Goal: Task Accomplishment & Management: Manage account settings

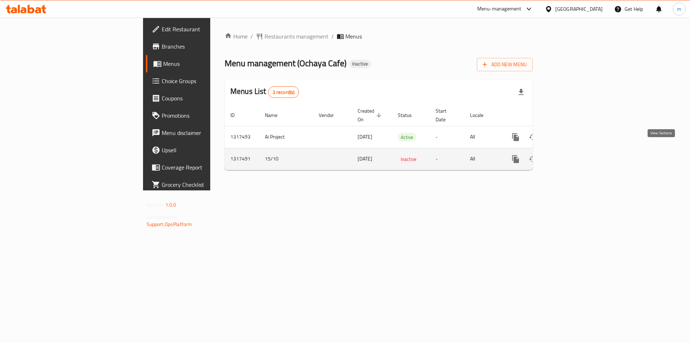
click at [572, 155] on icon "enhanced table" at bounding box center [567, 159] width 9 height 9
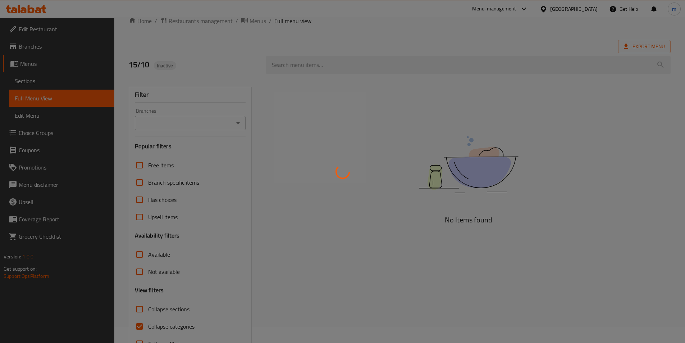
scroll to position [40, 0]
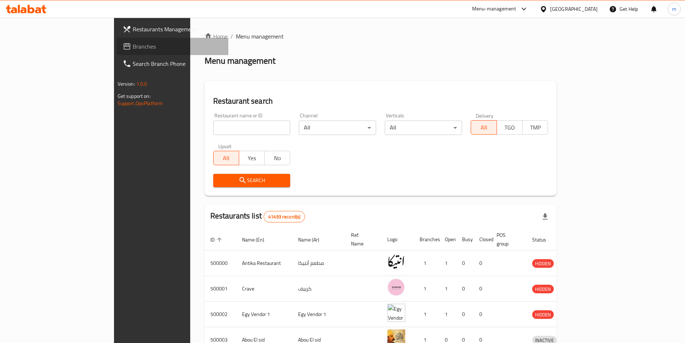
click at [133, 44] on span "Branches" at bounding box center [178, 46] width 90 height 9
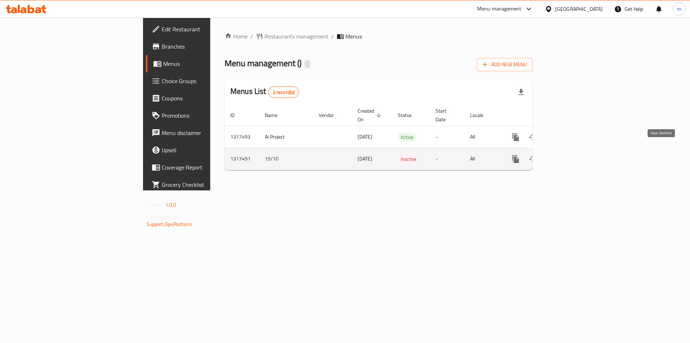
click at [572, 155] on icon "enhanced table" at bounding box center [567, 159] width 9 height 9
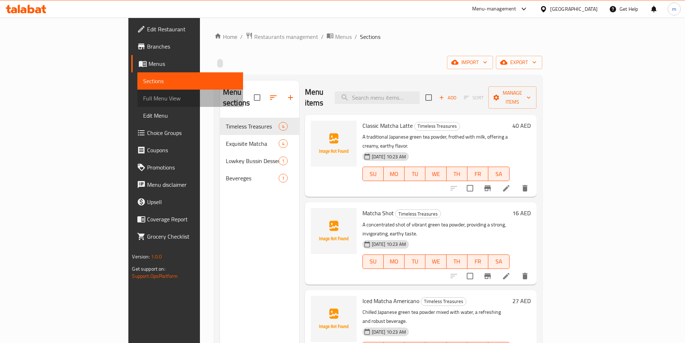
click at [143, 97] on span "Full Menu View" at bounding box center [190, 98] width 94 height 9
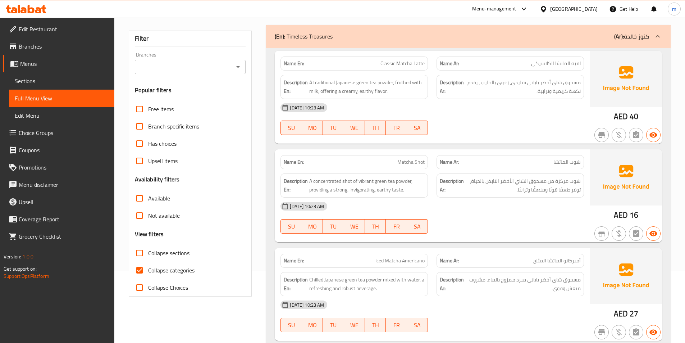
click at [156, 269] on span "Collapse categories" at bounding box center [171, 270] width 46 height 9
click at [148, 269] on input "Collapse categories" at bounding box center [139, 269] width 17 height 17
checkbox input "false"
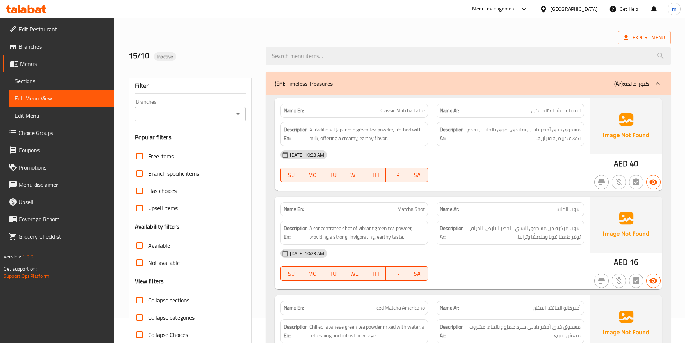
scroll to position [36, 0]
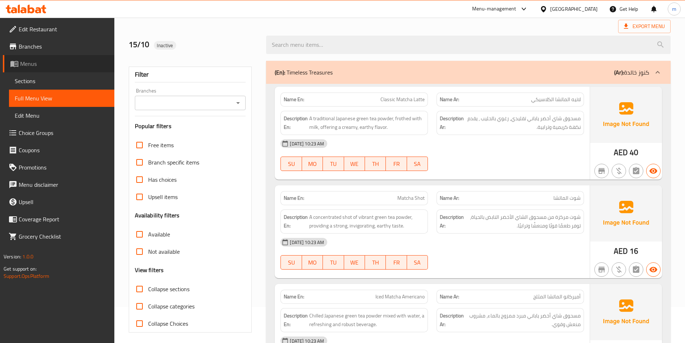
click at [45, 62] on span "Menus" at bounding box center [64, 63] width 88 height 9
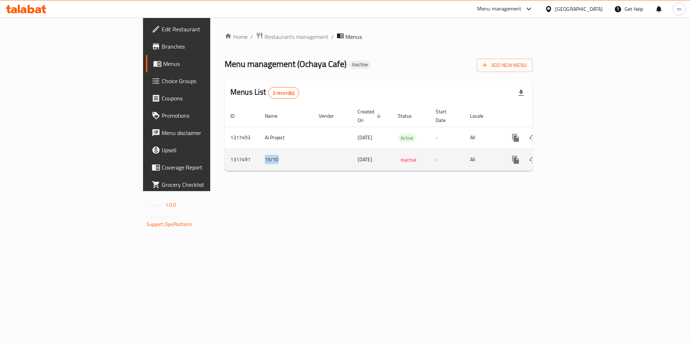
drag, startPoint x: 156, startPoint y: 150, endPoint x: 191, endPoint y: 151, distance: 34.6
click at [225, 151] on tr "1317491 15/10 [DATE] Inactive - All" at bounding box center [403, 159] width 357 height 22
click at [572, 155] on icon "enhanced table" at bounding box center [567, 159] width 9 height 9
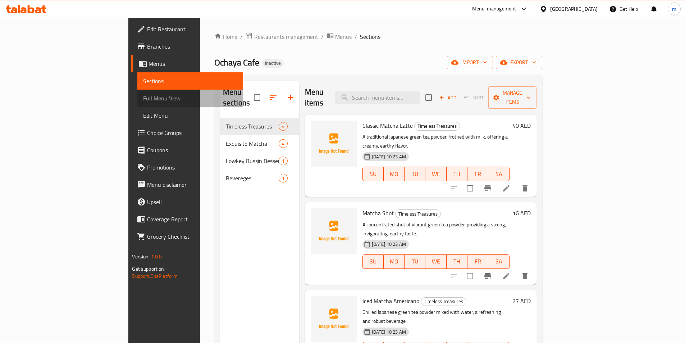
click at [143, 100] on span "Full Menu View" at bounding box center [190, 98] width 94 height 9
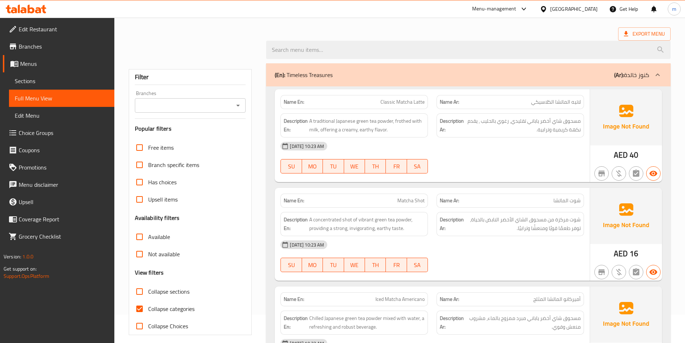
scroll to position [72, 0]
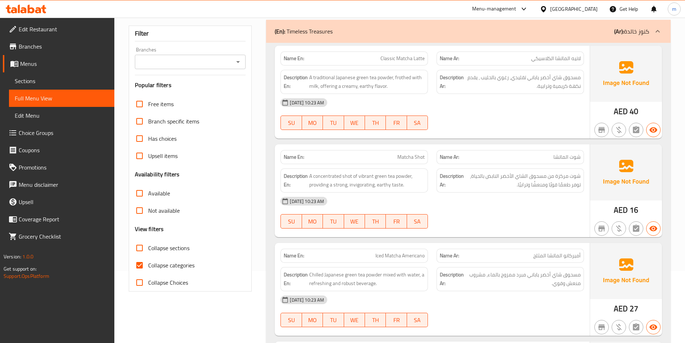
click at [146, 262] on input "Collapse categories" at bounding box center [139, 264] width 17 height 17
checkbox input "false"
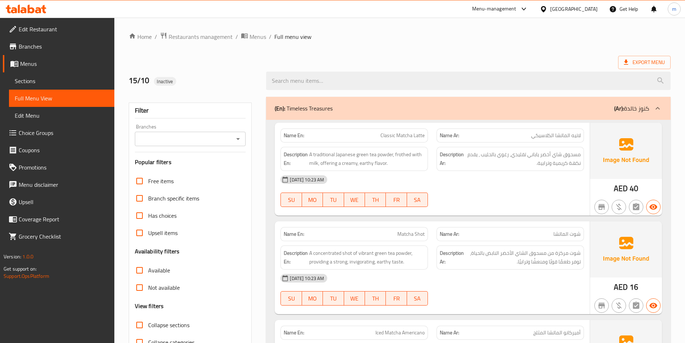
click at [475, 202] on div "[DATE] 10:23 AM SU MO TU WE TH FR SA" at bounding box center [432, 191] width 312 height 40
click at [294, 199] on span "SU" at bounding box center [291, 199] width 15 height 10
type button "0"
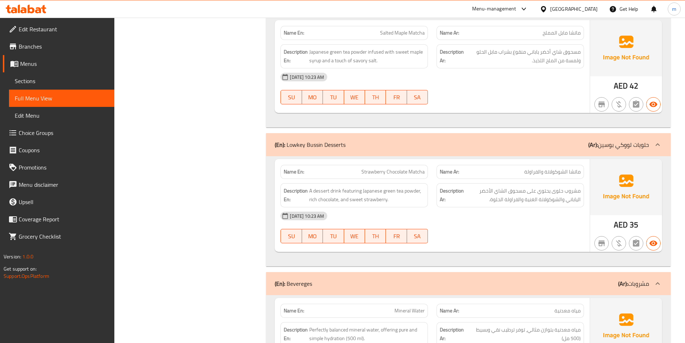
click at [44, 83] on span "Sections" at bounding box center [62, 81] width 94 height 9
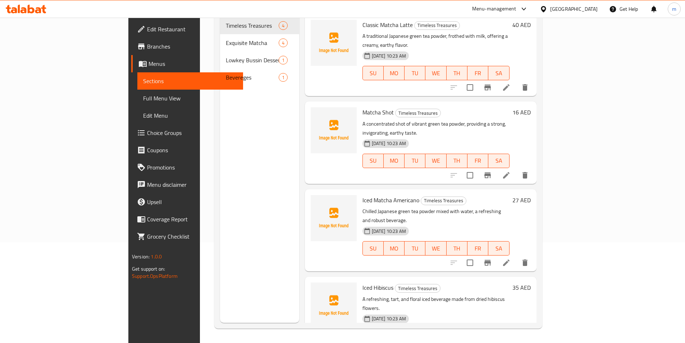
scroll to position [101, 0]
click at [148, 61] on span "Menus" at bounding box center [192, 63] width 88 height 9
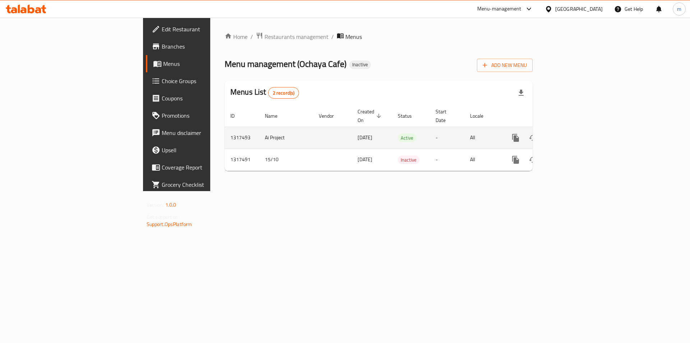
click at [572, 133] on icon "enhanced table" at bounding box center [567, 137] width 9 height 9
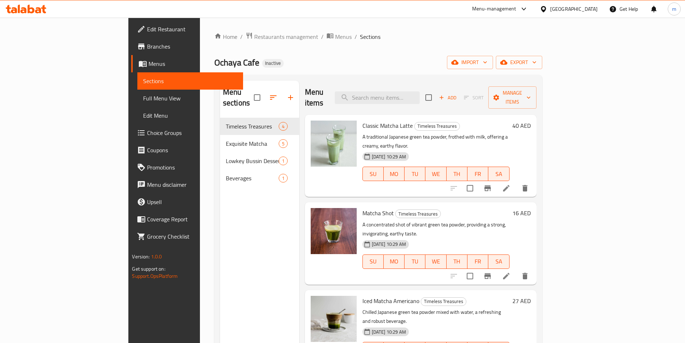
click at [143, 102] on span "Full Menu View" at bounding box center [190, 98] width 94 height 9
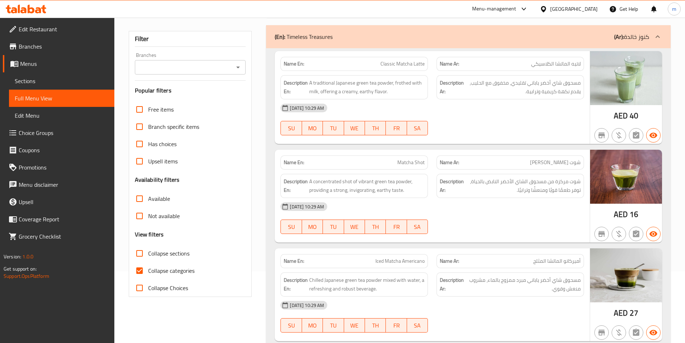
scroll to position [72, 0]
click at [186, 270] on span "Collapse categories" at bounding box center [171, 270] width 46 height 9
click at [148, 270] on input "Collapse categories" at bounding box center [139, 269] width 17 height 17
checkbox input "false"
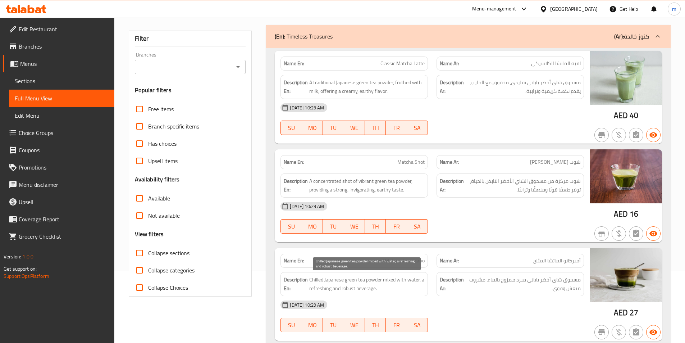
click at [337, 288] on span "Chilled Japanese green tea powder mixed with water, a refreshing and robust bev…" at bounding box center [366, 284] width 115 height 18
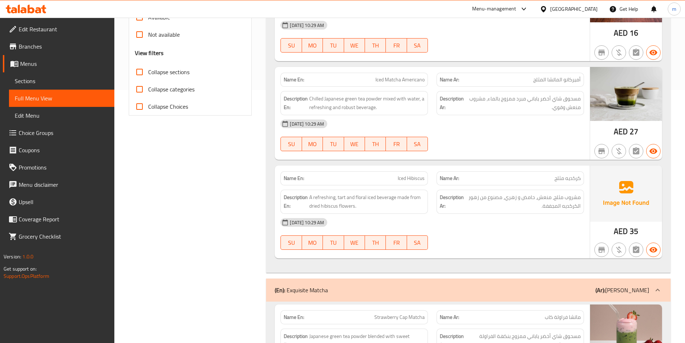
scroll to position [252, 0]
click at [33, 65] on span "Menus" at bounding box center [64, 63] width 88 height 9
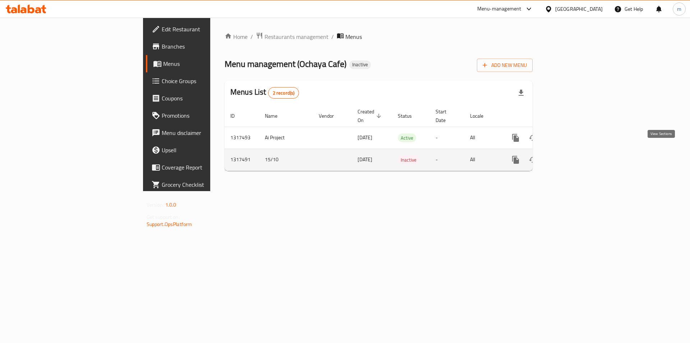
click at [571, 156] on icon "enhanced table" at bounding box center [567, 159] width 6 height 6
